Goal: Check status

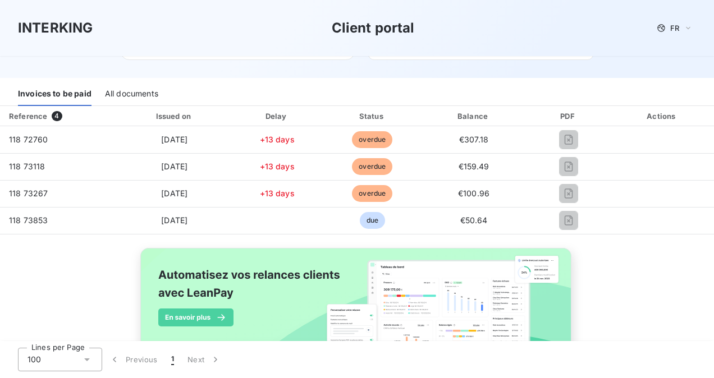
scroll to position [168, 0]
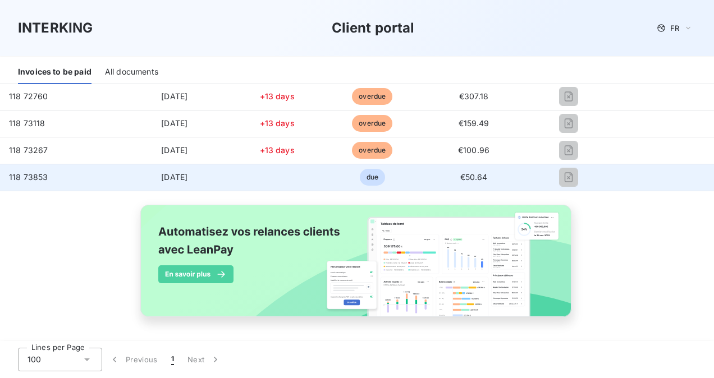
click at [369, 179] on span "due" at bounding box center [372, 177] width 25 height 17
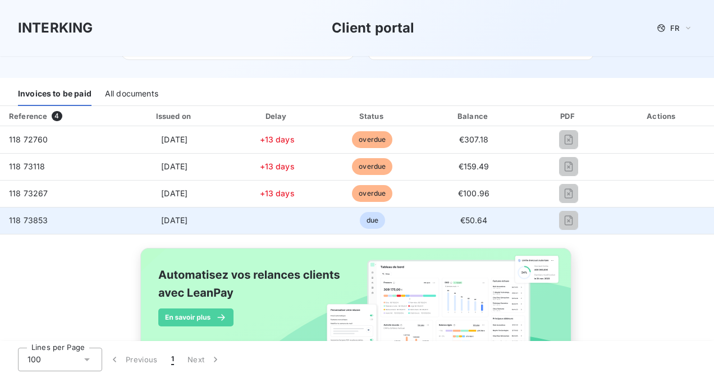
scroll to position [112, 0]
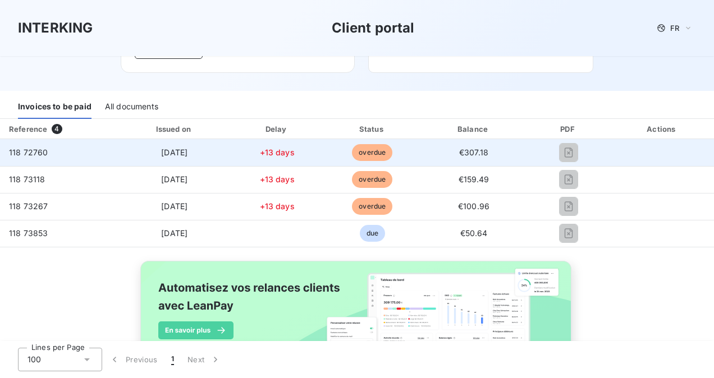
click at [367, 152] on span "overdue" at bounding box center [372, 152] width 40 height 17
click at [294, 152] on td "+13 days" at bounding box center [277, 152] width 93 height 27
click at [140, 148] on td "[DATE]" at bounding box center [174, 152] width 112 height 27
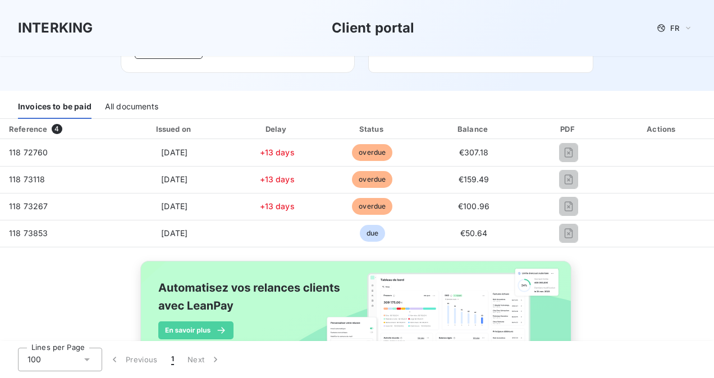
click at [132, 108] on div "All documents" at bounding box center [131, 107] width 53 height 24
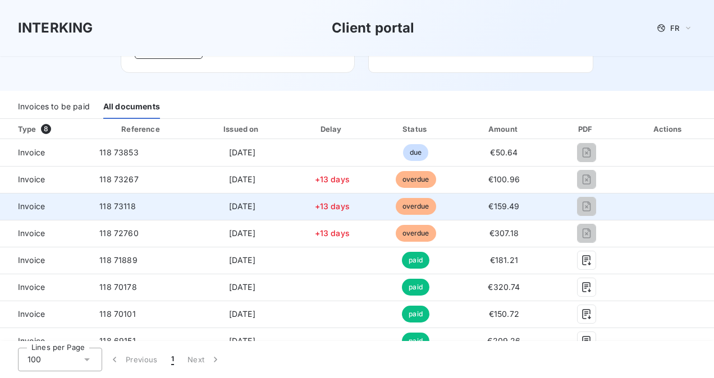
scroll to position [224, 0]
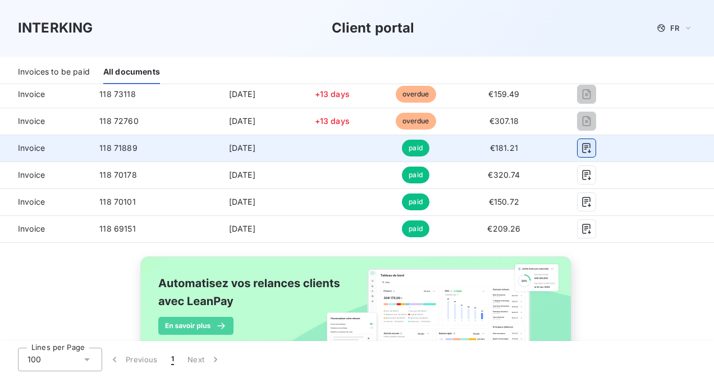
click at [581, 150] on icon "button" at bounding box center [586, 148] width 11 height 11
